Goal: Information Seeking & Learning: Check status

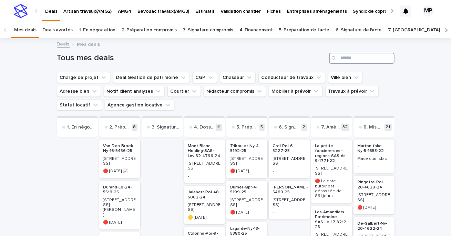
click at [349, 59] on input "Search" at bounding box center [361, 58] width 65 height 11
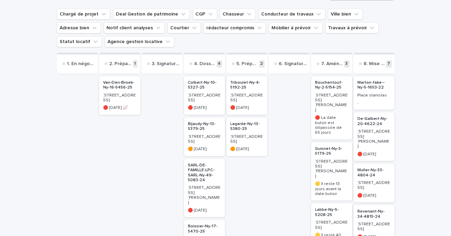
scroll to position [90, 0]
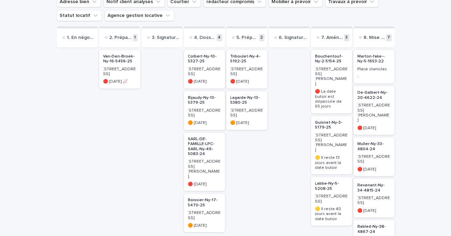
type input "****"
click at [329, 60] on p "Bouchentouf-Ny-2-5154-25" at bounding box center [331, 59] width 33 height 10
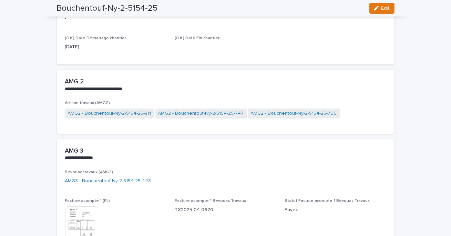
scroll to position [489, 0]
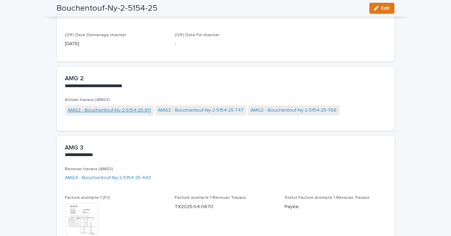
click at [135, 110] on link "AMG2 - Bouchentouf-Ny-2-5154-25-811" at bounding box center [109, 110] width 83 height 7
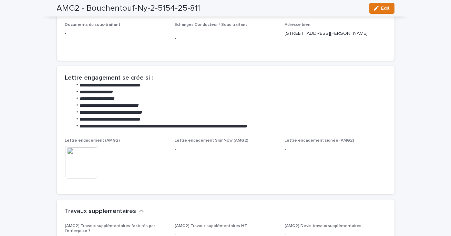
scroll to position [207, 0]
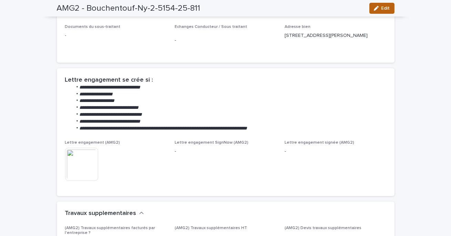
click at [382, 6] on span "Edit" at bounding box center [386, 8] width 9 height 5
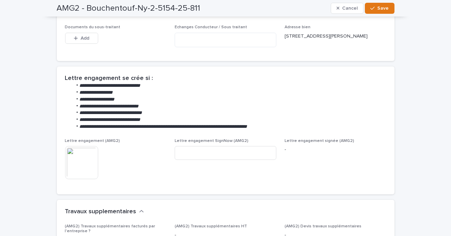
scroll to position [205, 0]
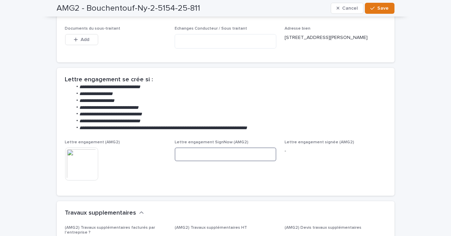
click at [229, 159] on input at bounding box center [226, 155] width 102 height 14
paste input "**********"
type input "**********"
click at [387, 7] on span "Save" at bounding box center [383, 8] width 11 height 5
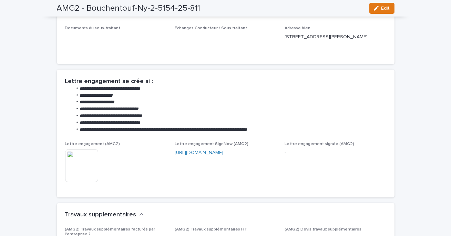
scroll to position [207, 0]
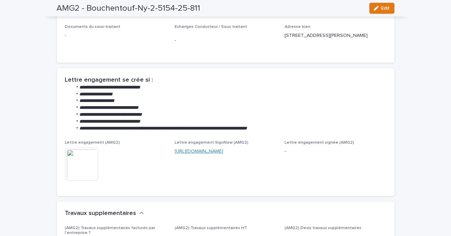
click at [206, 154] on link "[URL][DOMAIN_NAME]" at bounding box center [199, 151] width 49 height 5
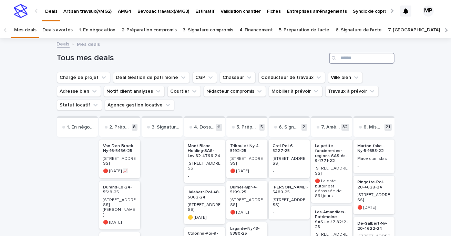
click at [348, 60] on input "Search" at bounding box center [361, 58] width 65 height 11
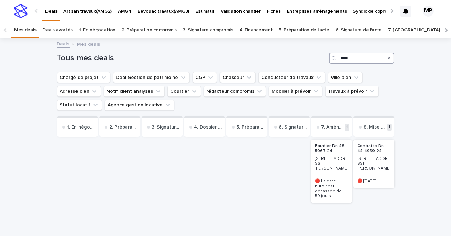
type input "****"
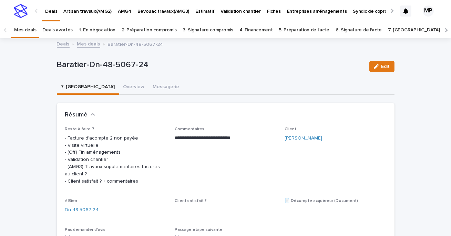
click at [64, 44] on link "Deals" at bounding box center [63, 44] width 13 height 8
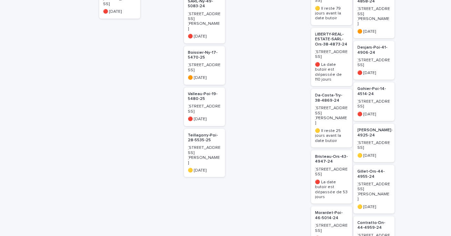
scroll to position [470, 0]
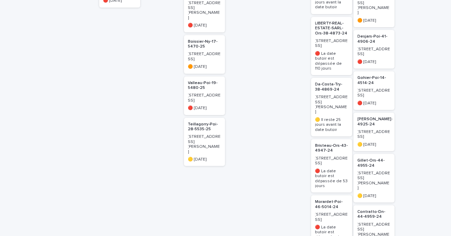
click at [323, 82] on p "Da-Costa-Try-38-4869-24" at bounding box center [331, 87] width 33 height 10
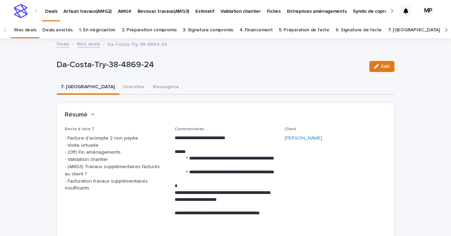
click at [51, 10] on p "Deals" at bounding box center [51, 7] width 12 height 14
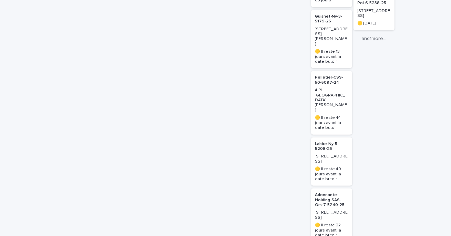
scroll to position [1010, 0]
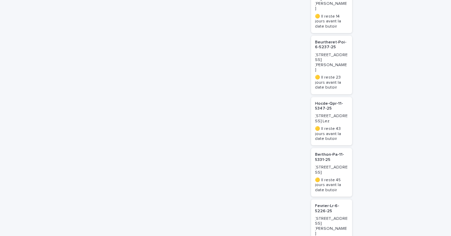
scroll to position [1406, 0]
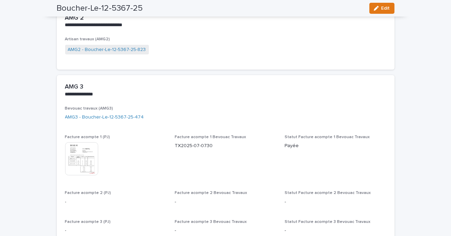
scroll to position [471, 0]
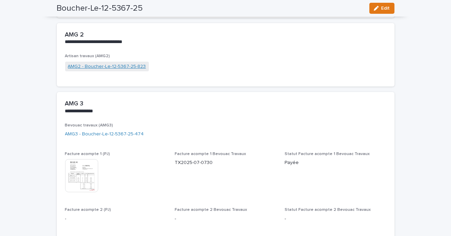
click at [115, 67] on link "AMG2 - Boucher-Le-12-5367-25-823" at bounding box center [107, 66] width 78 height 7
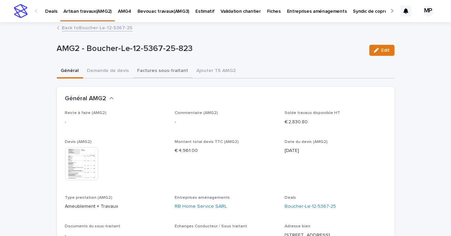
click at [169, 68] on button "Factures sous-traitant" at bounding box center [162, 71] width 59 height 14
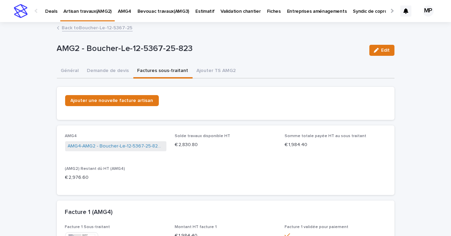
click at [75, 28] on link "Back to Boucher-Le-12-5367-25" at bounding box center [97, 27] width 71 height 8
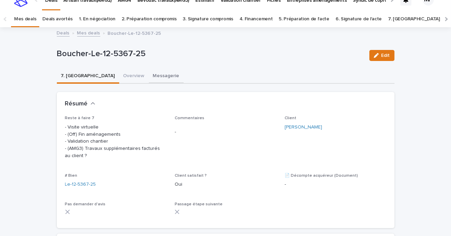
scroll to position [22, 0]
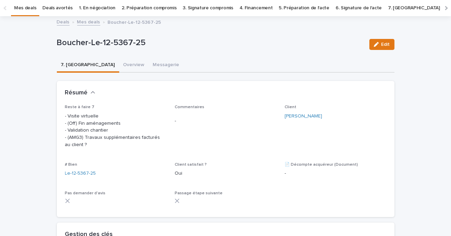
click at [88, 22] on link "Mes deals" at bounding box center [88, 22] width 23 height 8
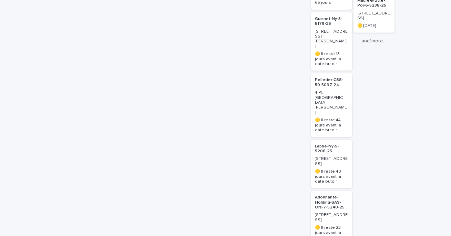
scroll to position [1036, 0]
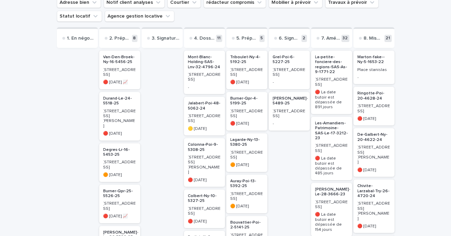
scroll to position [93, 0]
